Goal: Information Seeking & Learning: Learn about a topic

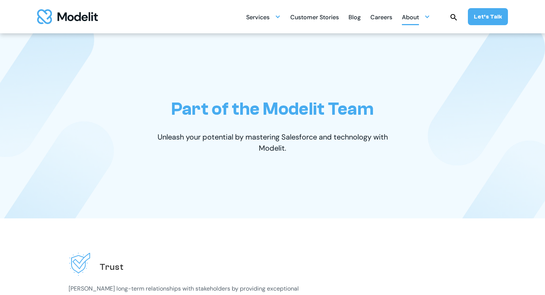
click at [419, 15] on div "About" at bounding box center [410, 18] width 17 height 14
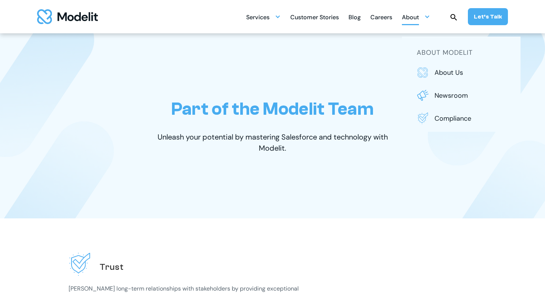
click at [384, 19] on div "Careers" at bounding box center [381, 18] width 22 height 14
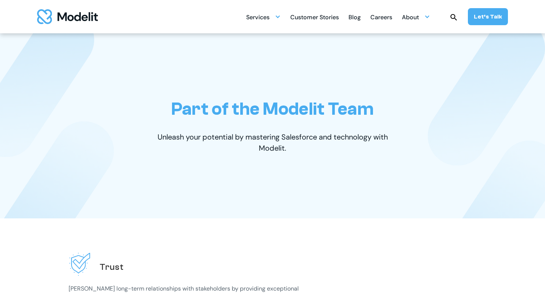
click at [385, 16] on div "Careers" at bounding box center [381, 18] width 22 height 14
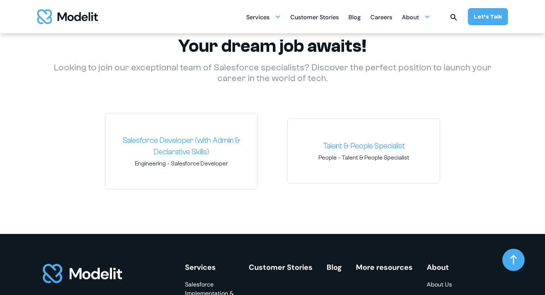
scroll to position [1089, 0]
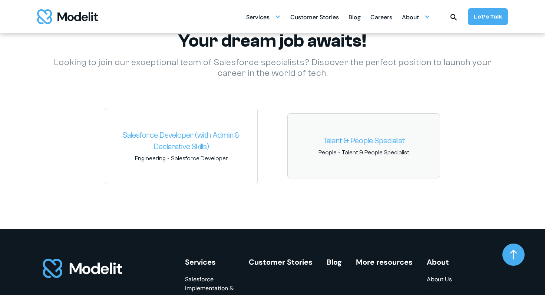
click at [342, 137] on link "Talent & People Specialist" at bounding box center [363, 141] width 140 height 12
